Goal: Task Accomplishment & Management: Use online tool/utility

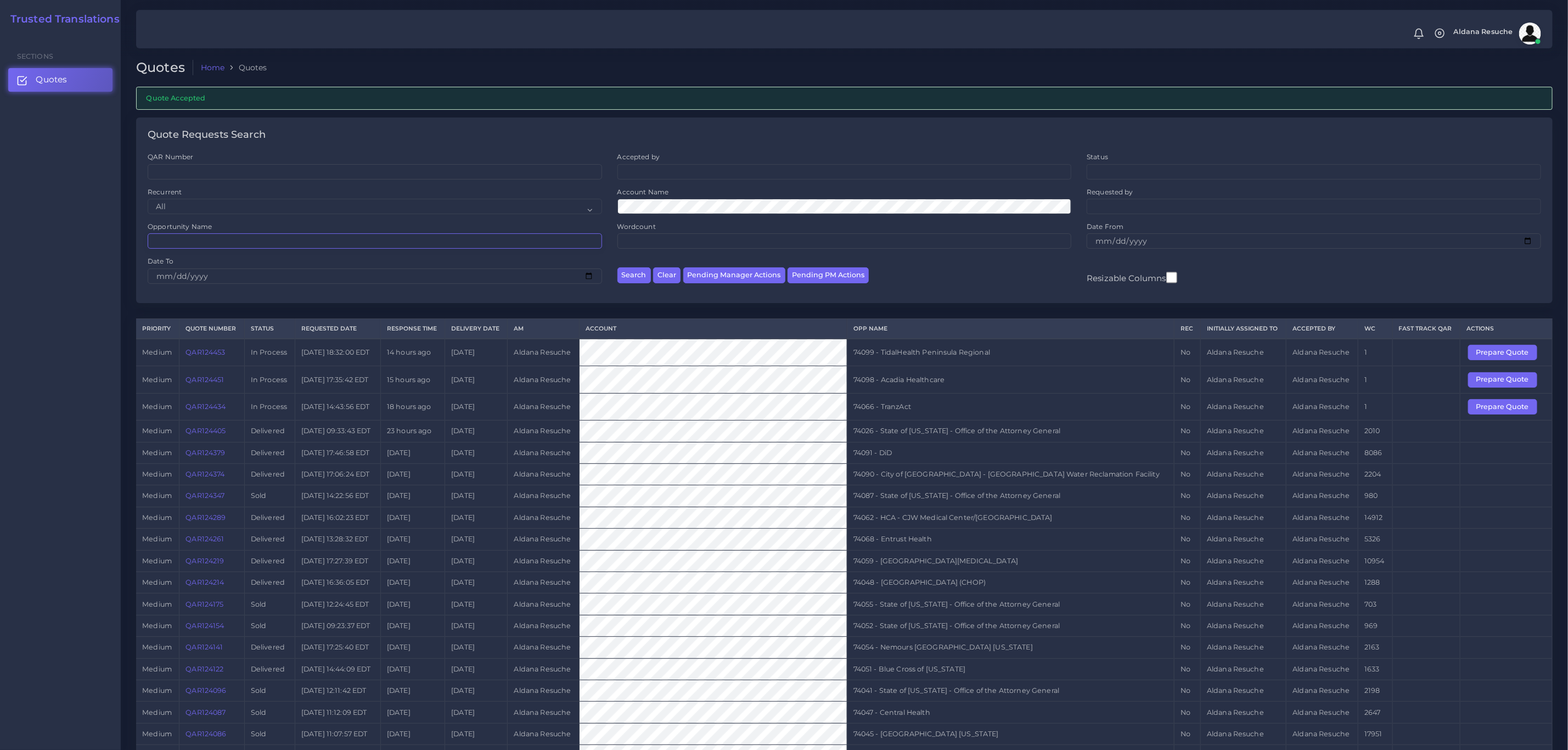
drag, startPoint x: 0, startPoint y: 0, endPoint x: 231, endPoint y: 244, distance: 336.0
click at [231, 244] on input "Opportunity Name" at bounding box center [374, 241] width 454 height 15
type input "74091"
click at [617, 267] on button "Search" at bounding box center [634, 275] width 33 height 16
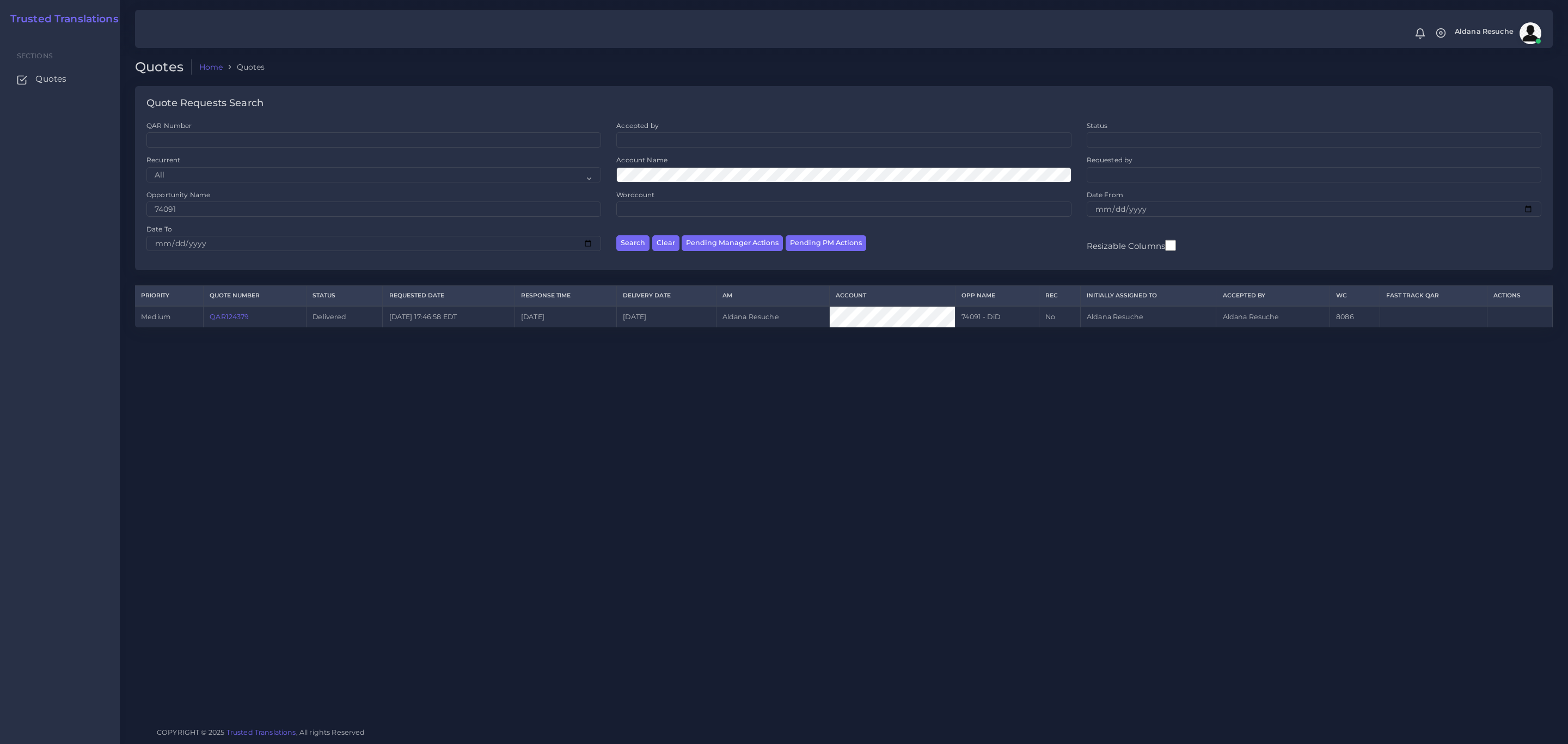
click at [224, 321] on link "QAR124379" at bounding box center [230, 316] width 39 height 8
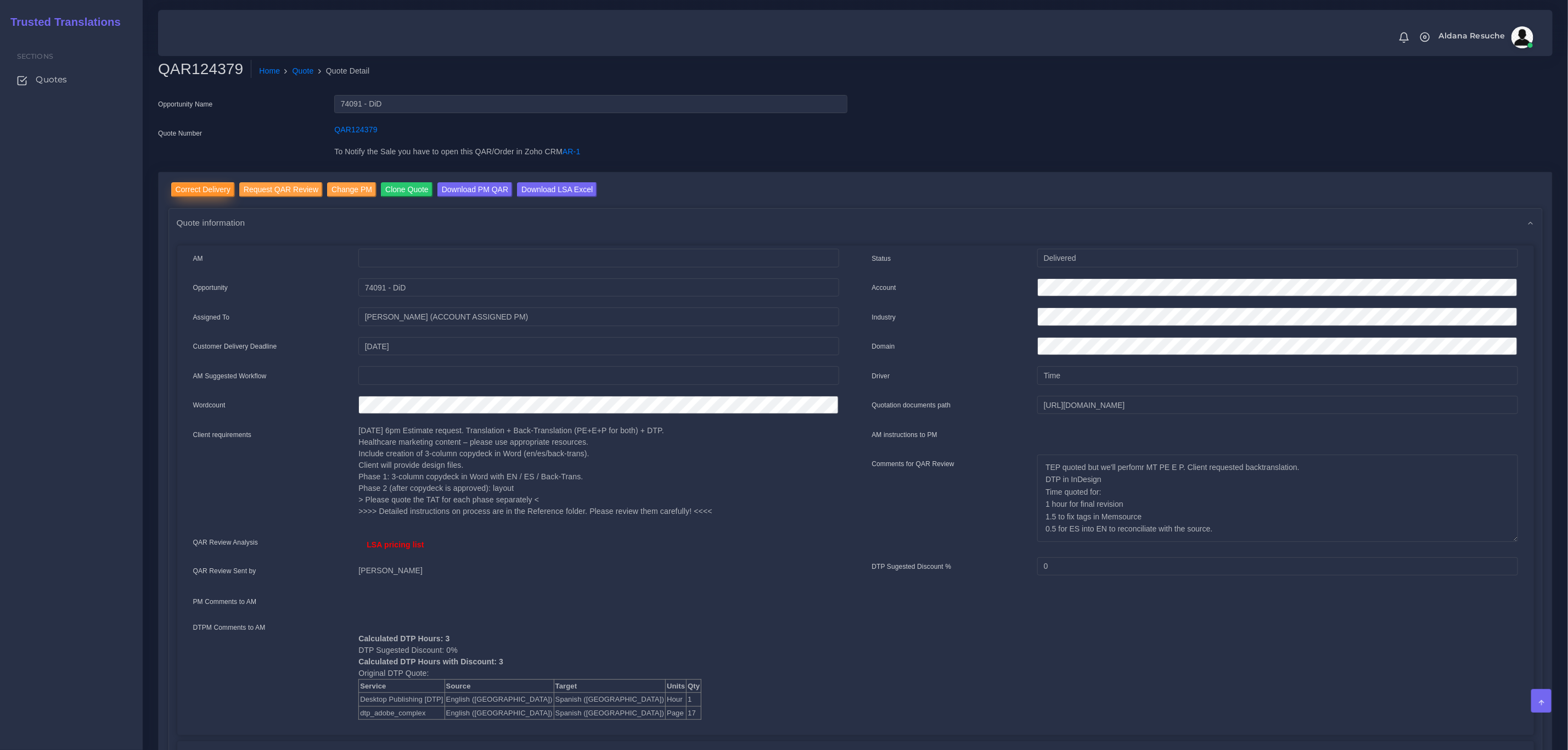
drag, startPoint x: 209, startPoint y: 193, endPoint x: 228, endPoint y: 188, distance: 19.6
click at [209, 193] on input "Correct Delivery" at bounding box center [203, 189] width 64 height 14
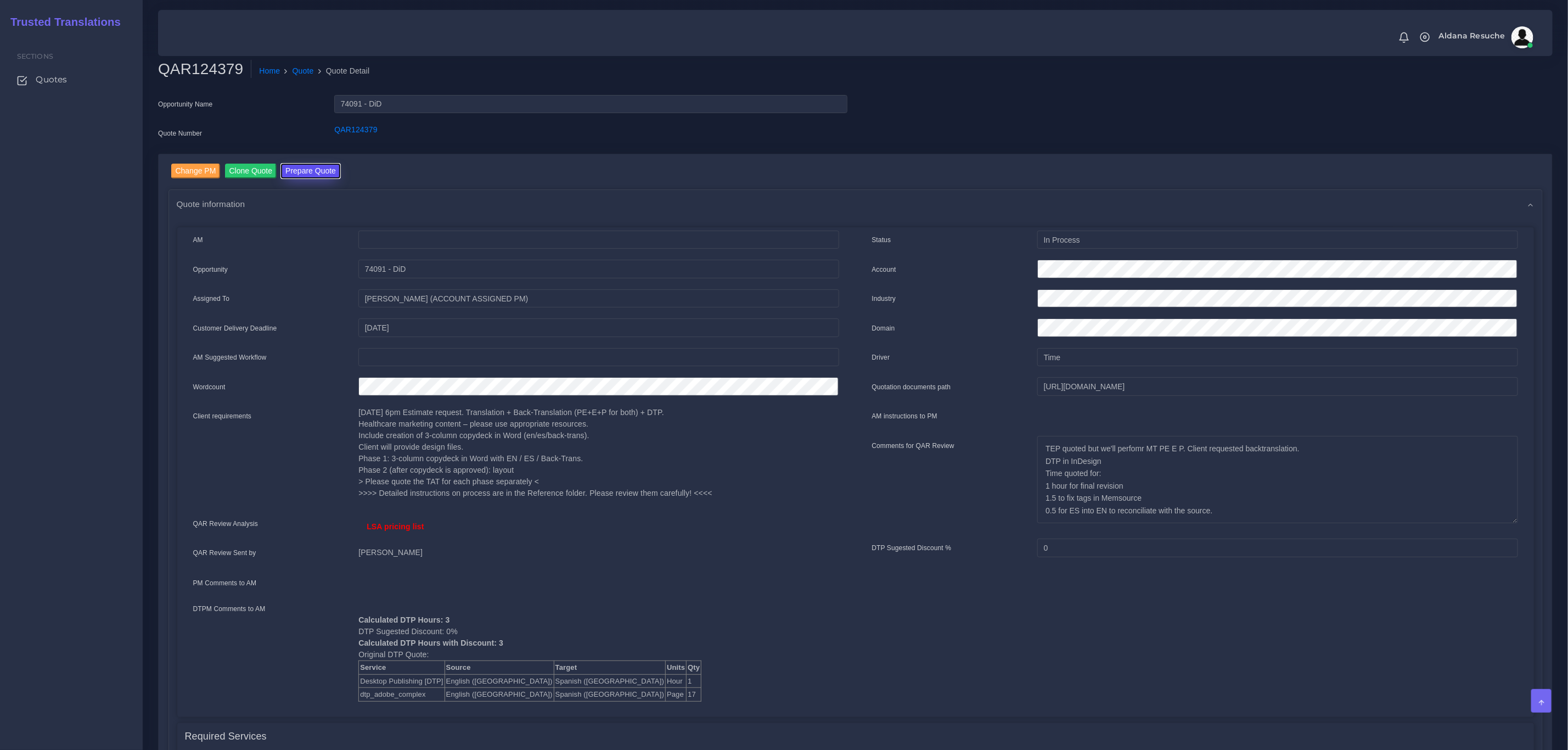
click at [311, 175] on button "Prepare Quote" at bounding box center [311, 171] width 59 height 14
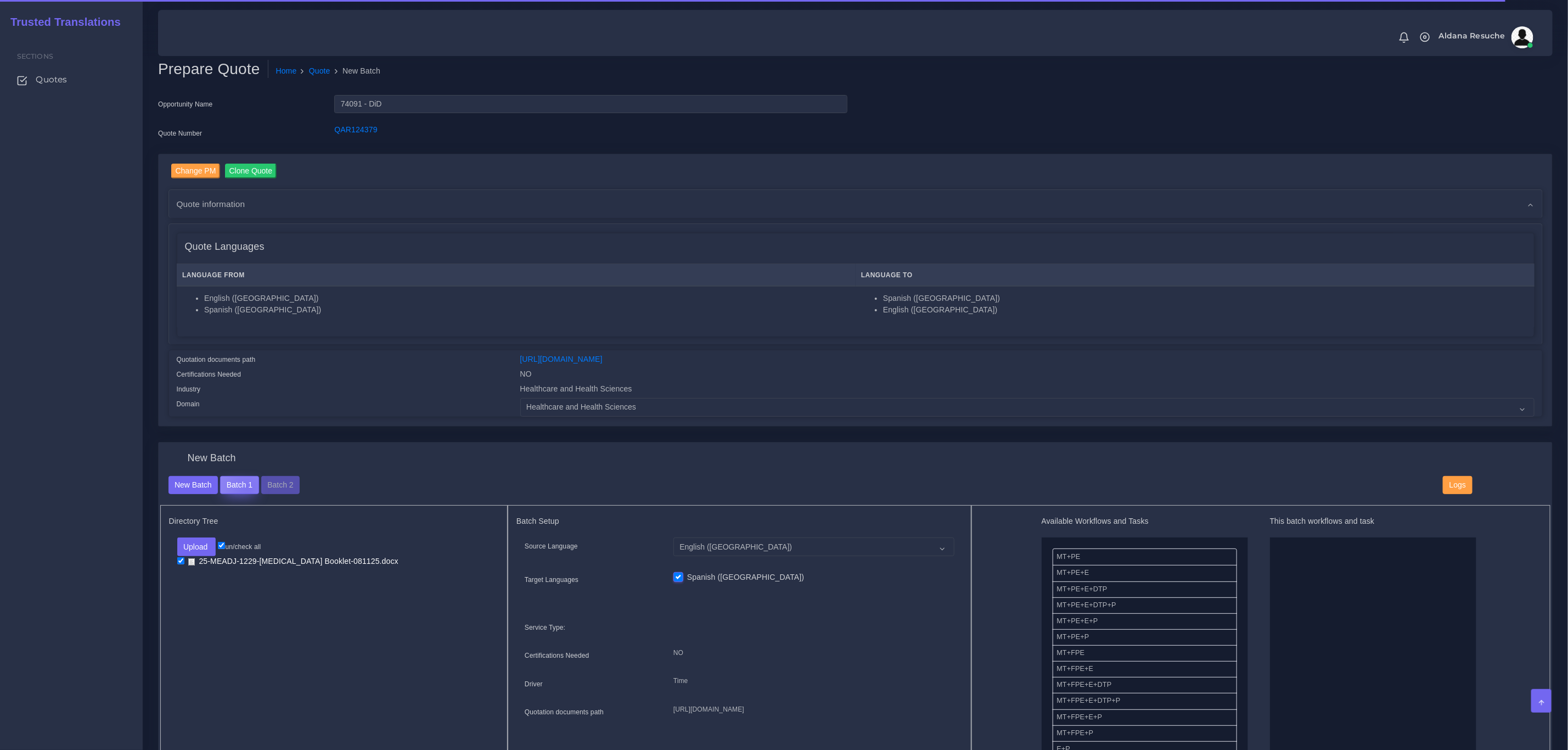
click at [247, 488] on button "Batch 1" at bounding box center [239, 485] width 38 height 19
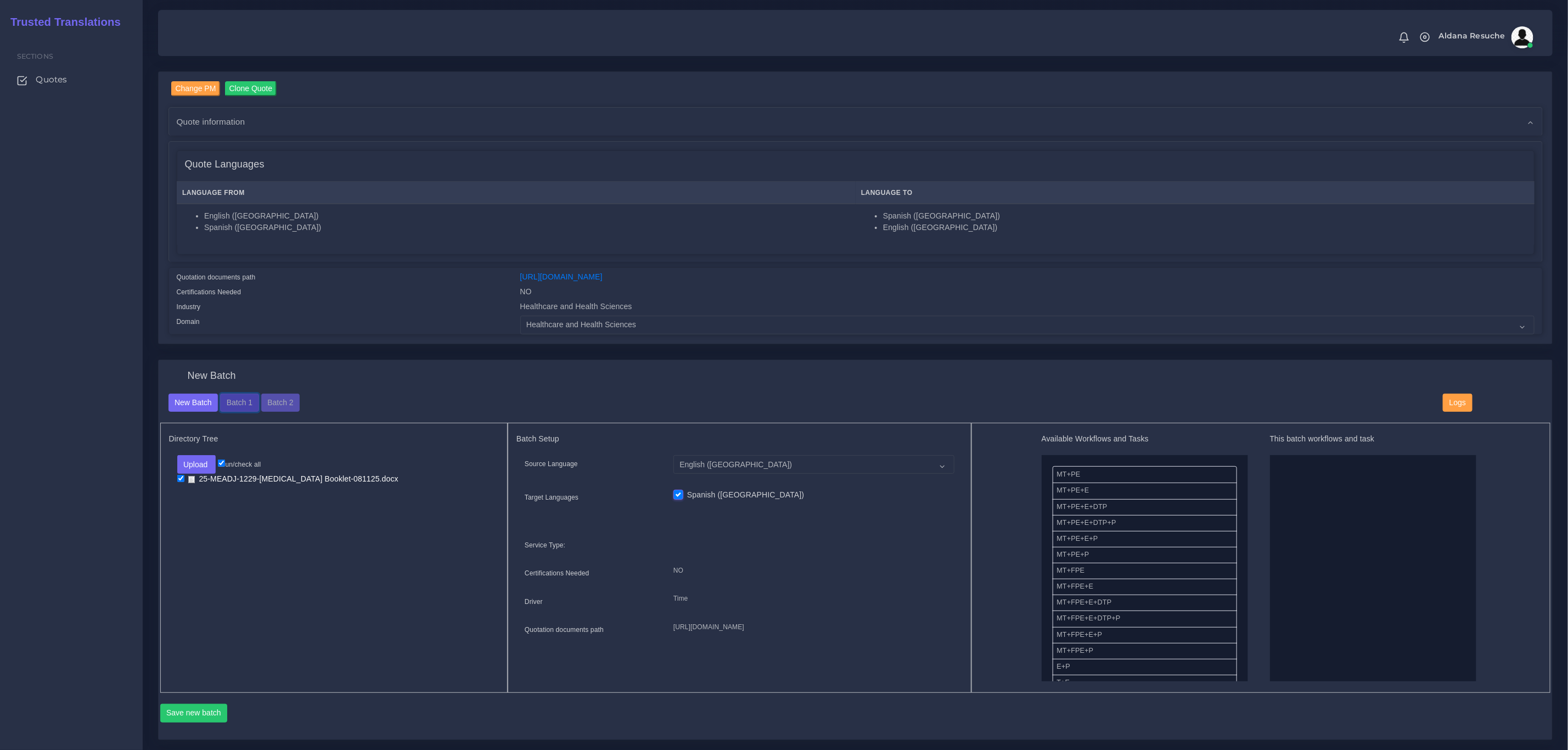
scroll to position [164, 0]
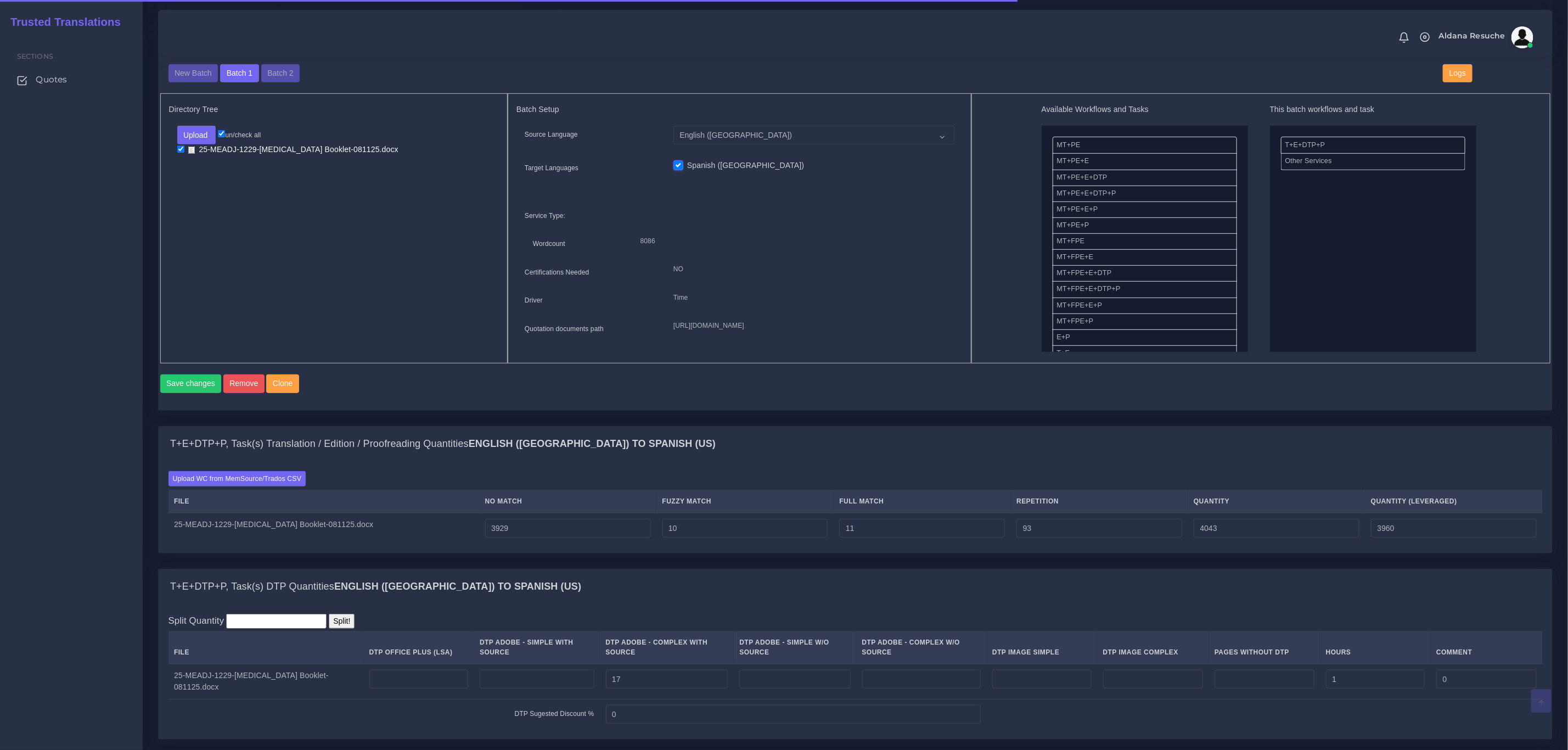
scroll to position [659, 0]
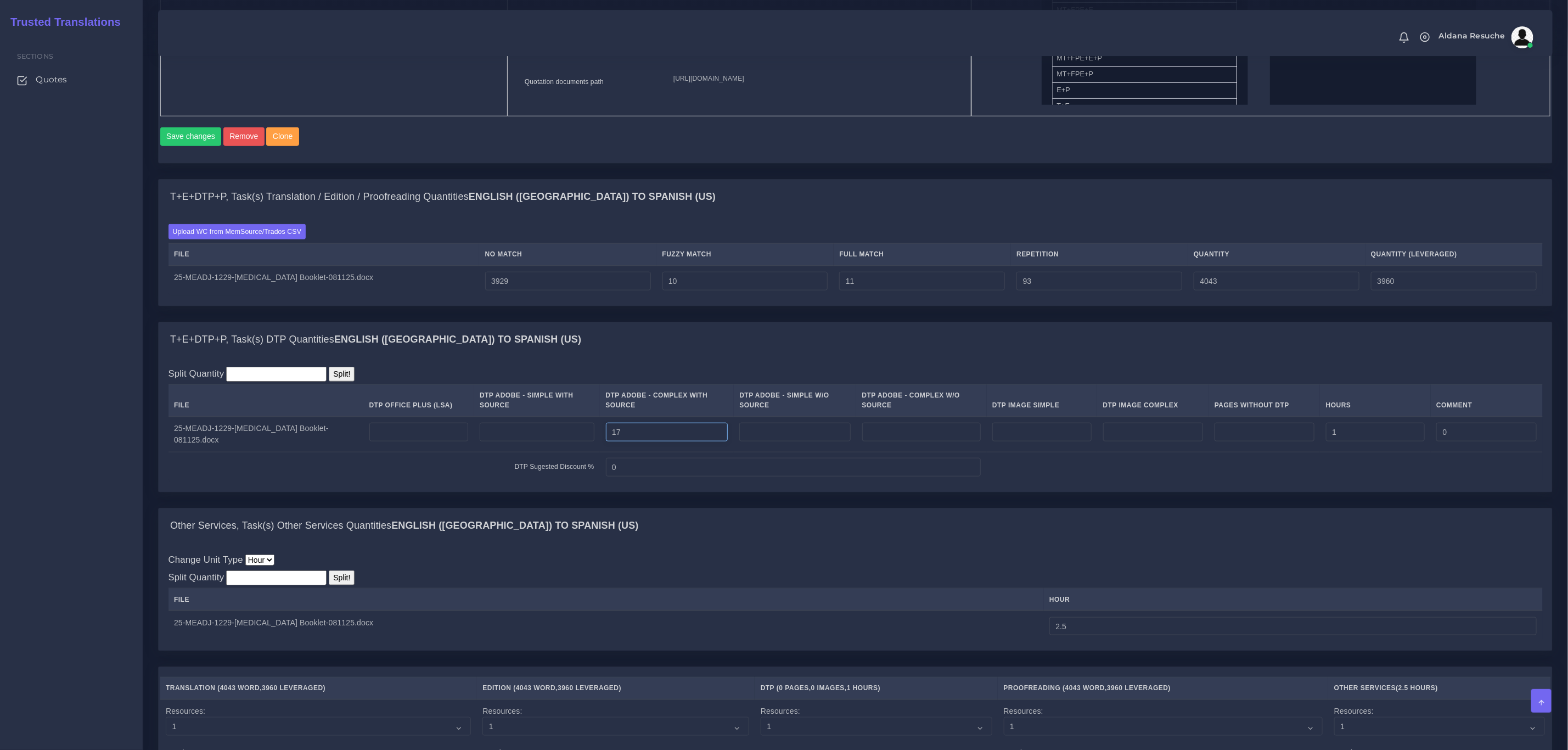
drag, startPoint x: 644, startPoint y: 454, endPoint x: 531, endPoint y: 453, distance: 113.0
click at [531, 452] on tr "25-MEADJ-1229-Food Allergies Booklet-081125.docx 17 1 0" at bounding box center [856, 434] width 1375 height 36
type input "21"
click at [531, 442] on input "number" at bounding box center [537, 432] width 115 height 19
type input "8"
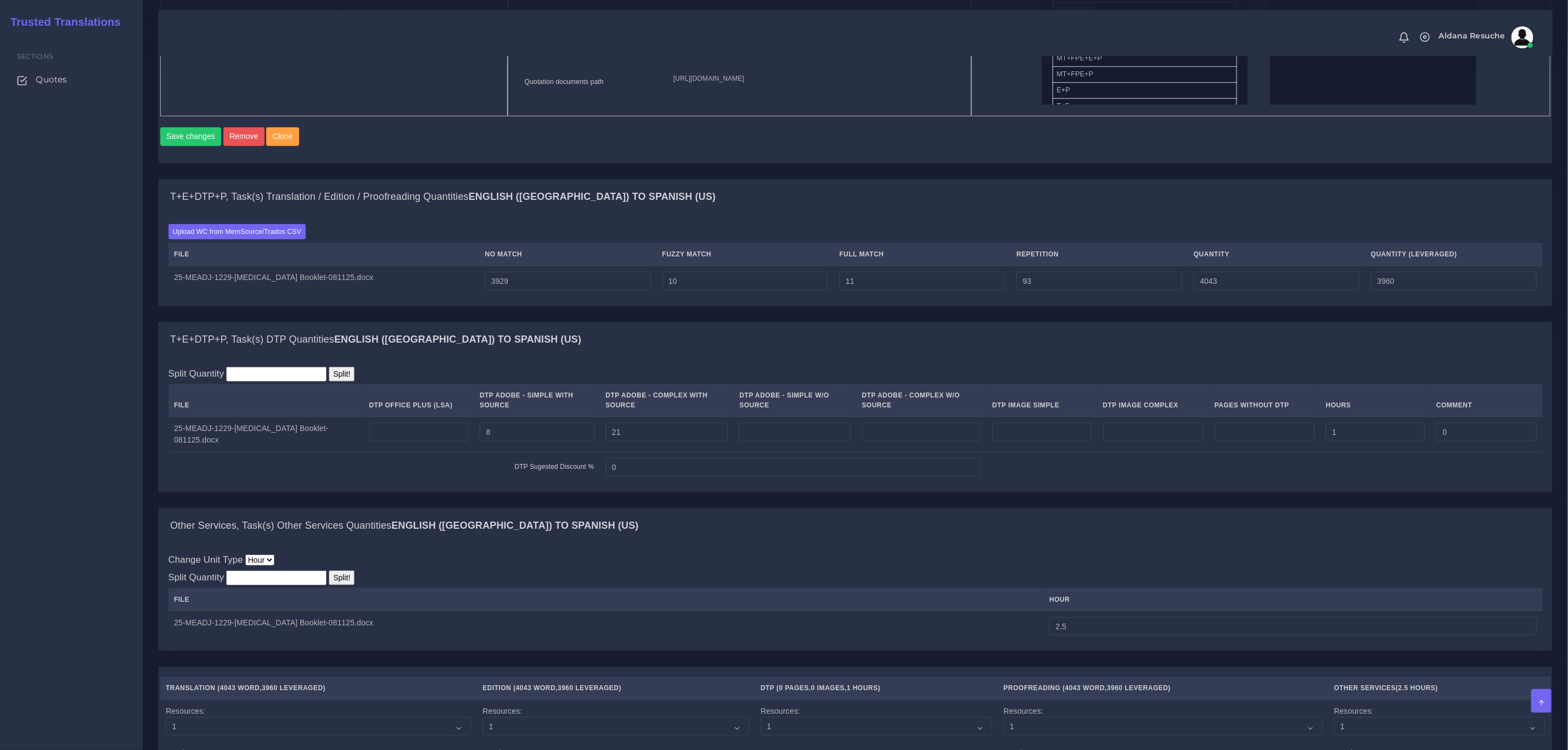
click at [744, 357] on div "T+E+DTP+P, Task(s) DTP Quantities English (US) TO Spanish (US)" at bounding box center [855, 340] width 1394 height 35
drag, startPoint x: 1351, startPoint y: 455, endPoint x: 1296, endPoint y: 458, distance: 55.1
click at [1296, 452] on tr "25-MEADJ-1229-Food Allergies Booklet-081125.docx 8 21 1 0" at bounding box center [856, 434] width 1375 height 36
type input "0.5"
click at [1286, 393] on div "Split Quantity Split! File DTP Office Plus (LSA) DTP Adobe - Simple With Source…" at bounding box center [856, 425] width 1375 height 116
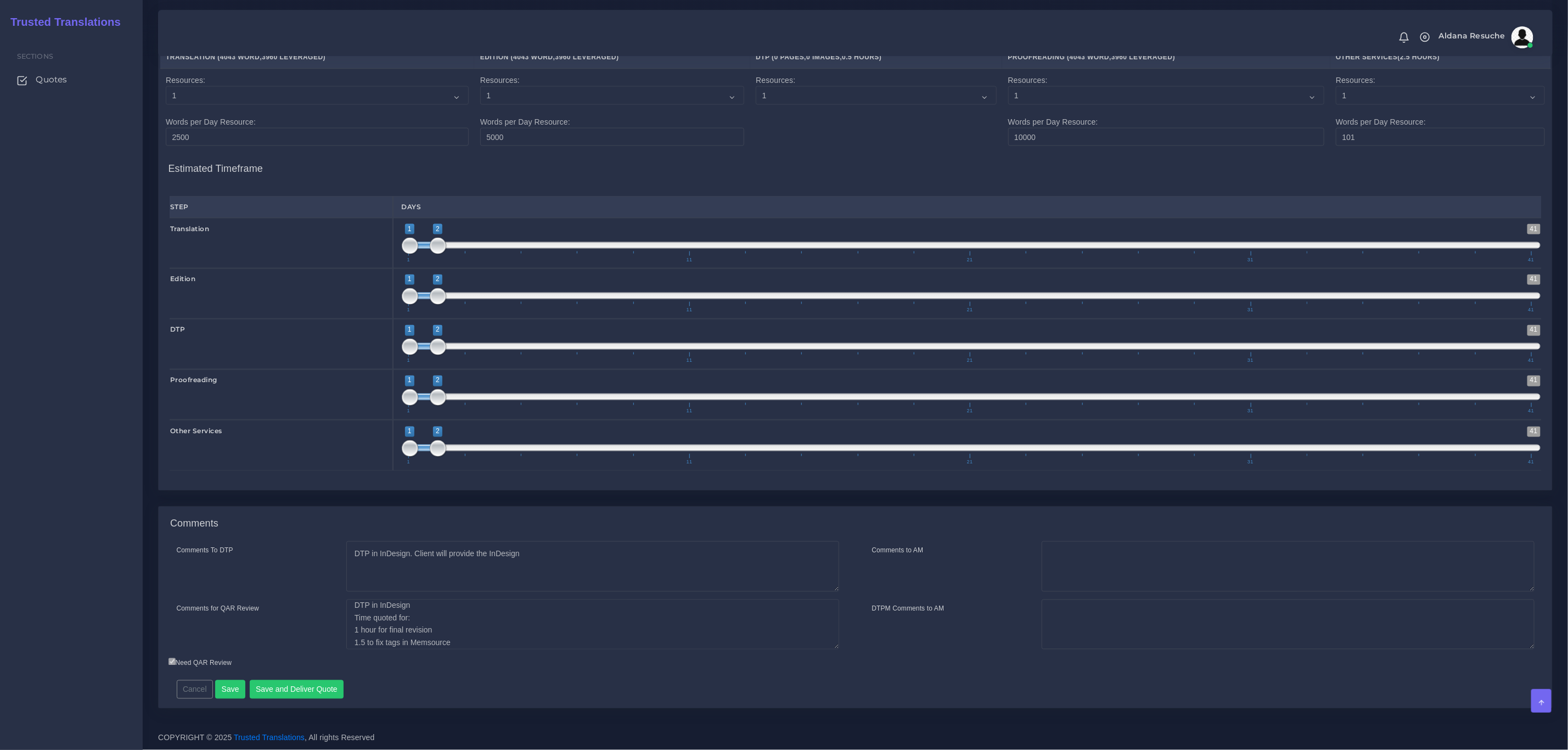
scroll to position [37, 0]
click at [310, 687] on button "Save and Deliver Quote" at bounding box center [297, 689] width 94 height 19
click at [476, 710] on div "Comments Comments To DTP DTP in InDesign. Client will provide the InDesign Comm…" at bounding box center [856, 615] width 1411 height 219
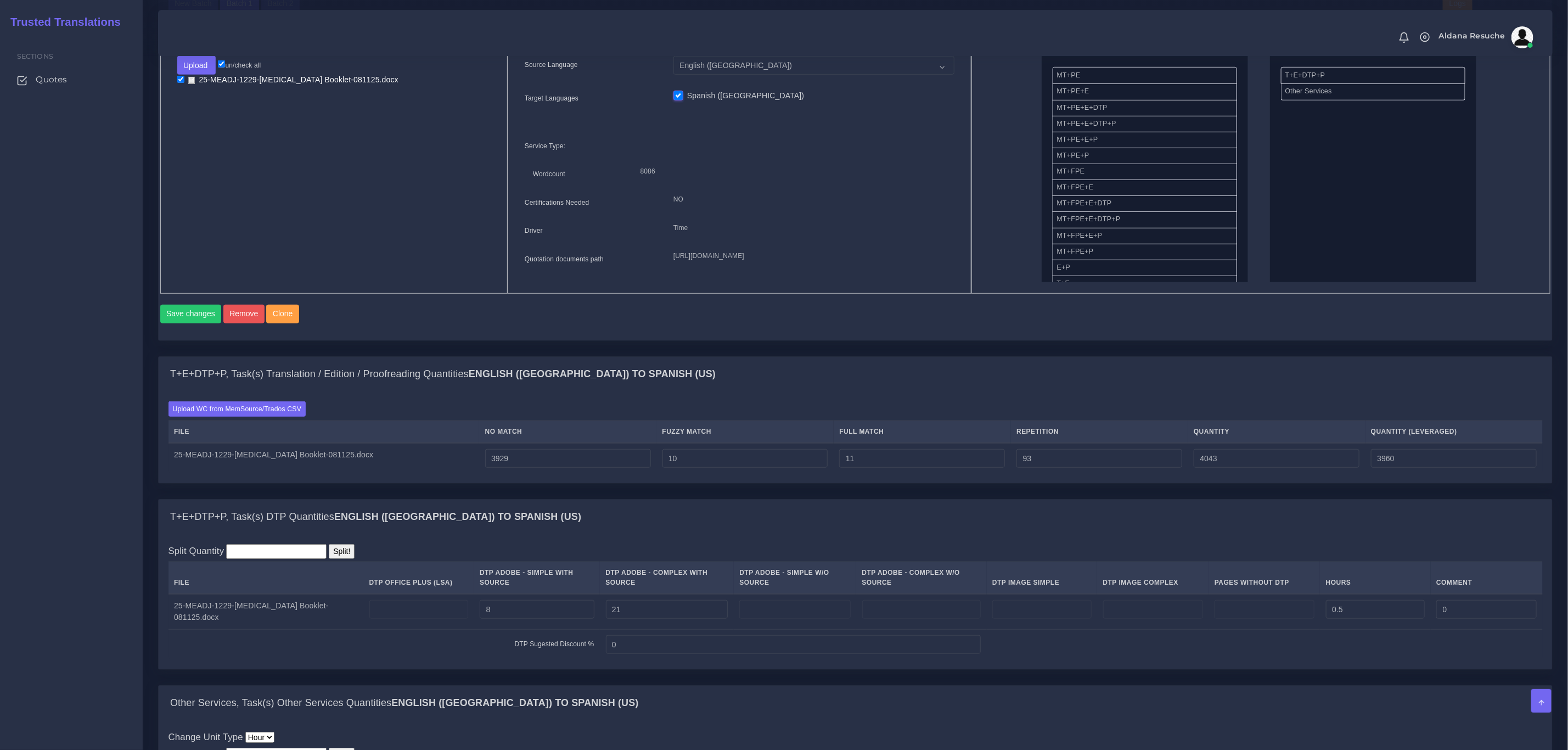
scroll to position [0, 0]
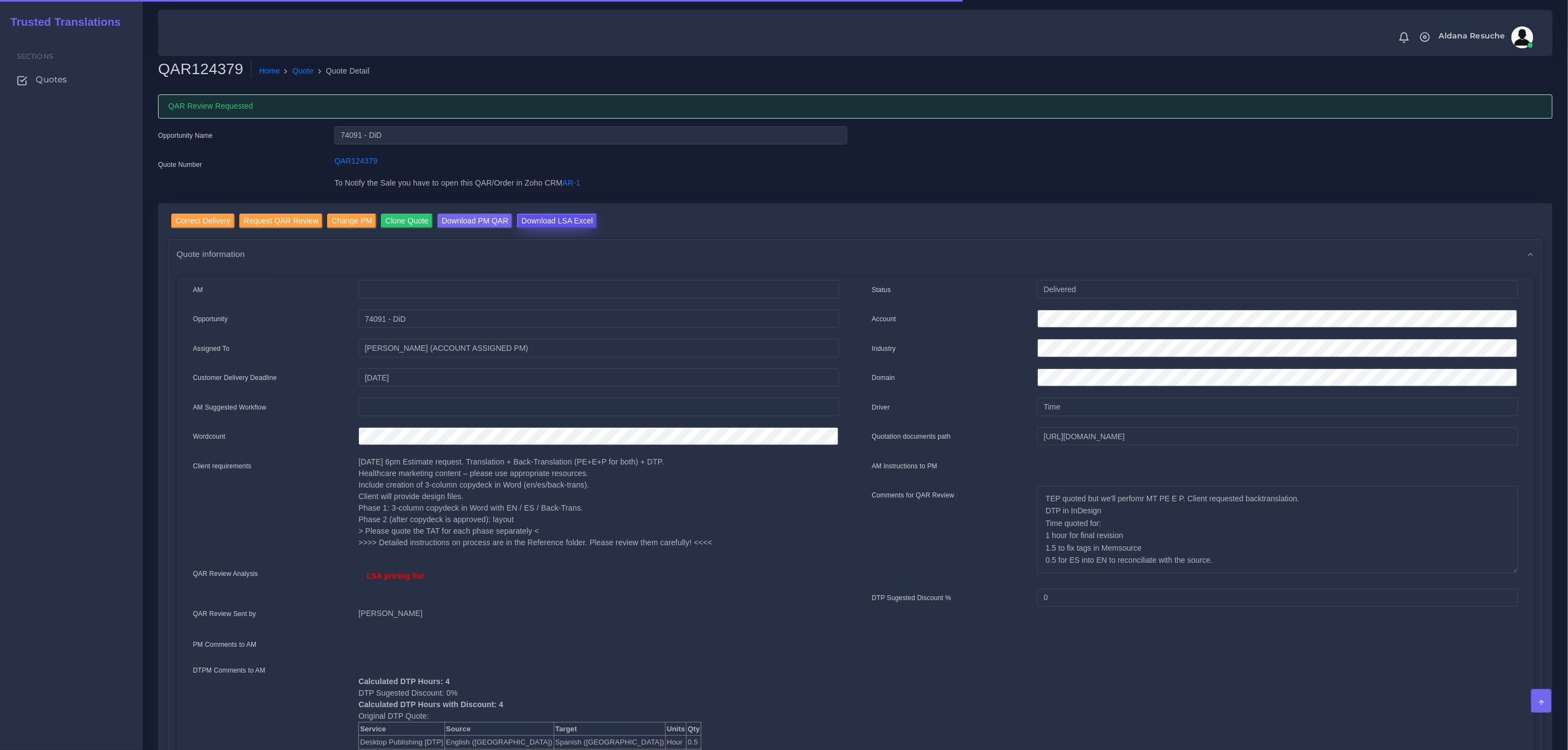
click at [545, 221] on input "Download LSA Excel" at bounding box center [556, 221] width 80 height 14
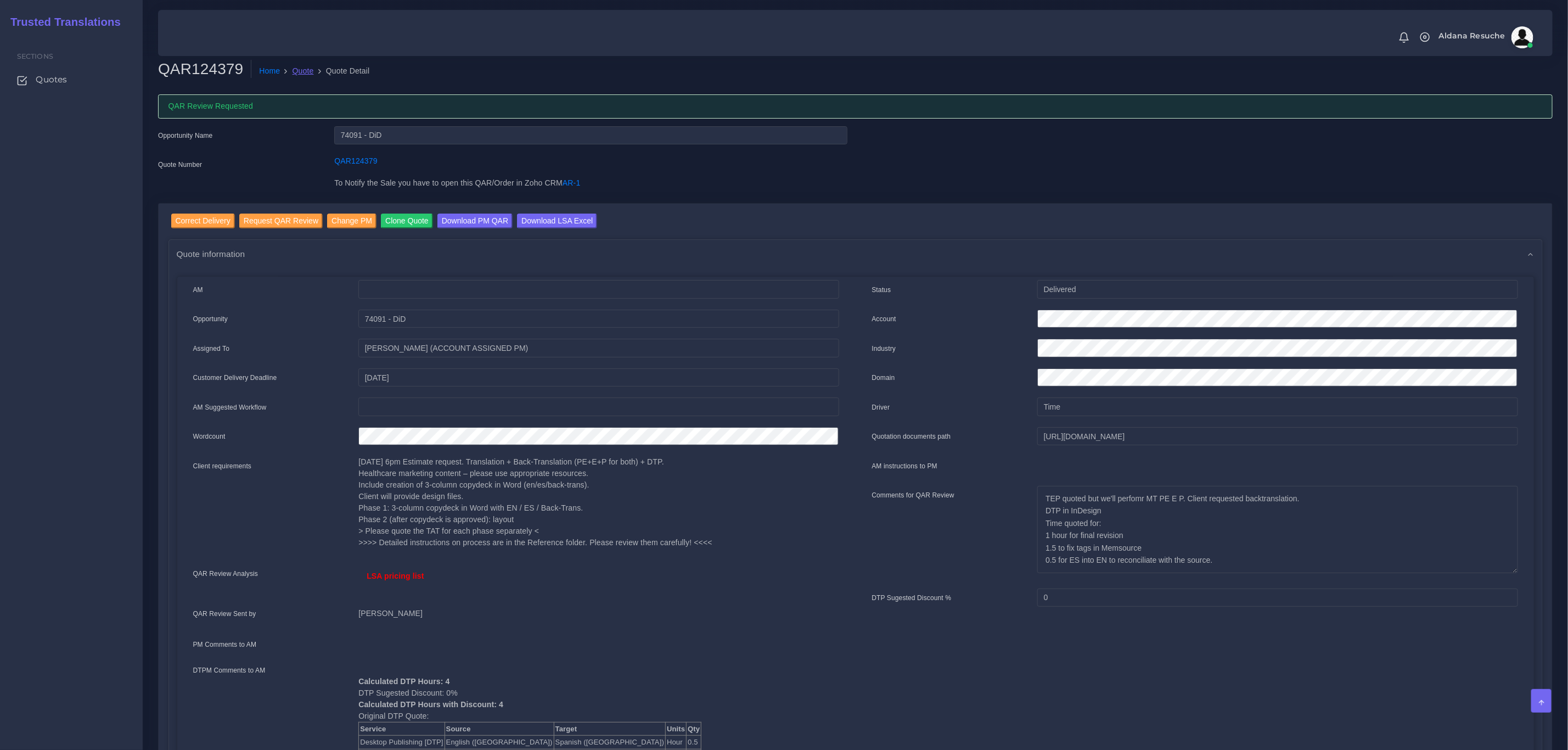
click at [300, 76] on link "Quote" at bounding box center [303, 71] width 21 height 11
